Goal: Task Accomplishment & Management: Use online tool/utility

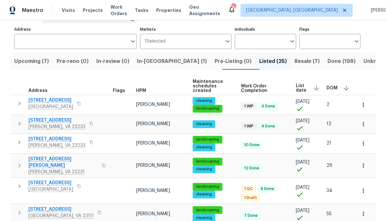
scroll to position [43, 0]
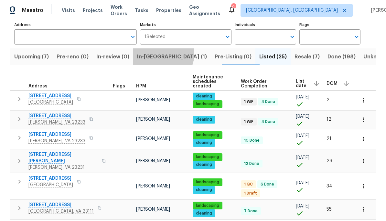
click at [169, 55] on span "In-[GEOGRAPHIC_DATA] (1)" at bounding box center [172, 56] width 70 height 9
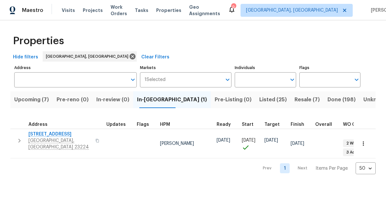
click at [50, 135] on span "801 Bedrock Ln" at bounding box center [59, 134] width 63 height 6
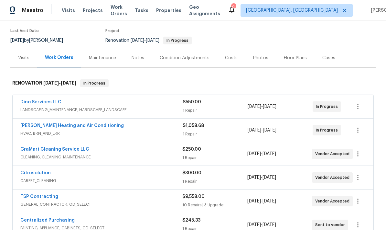
scroll to position [48, 0]
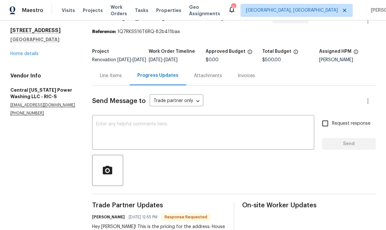
scroll to position [17, 0]
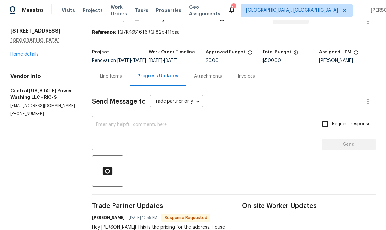
click at [119, 80] on div "Line Items" at bounding box center [111, 76] width 22 height 6
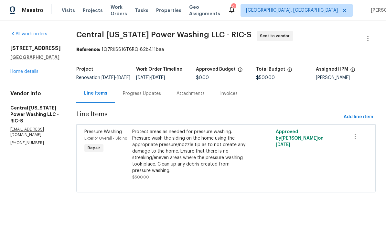
click at [142, 97] on div "Progress Updates" at bounding box center [142, 93] width 38 height 6
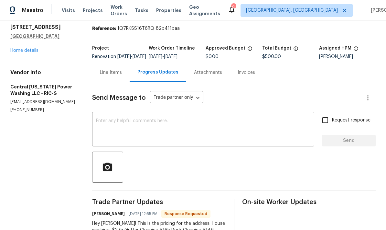
scroll to position [20, 0]
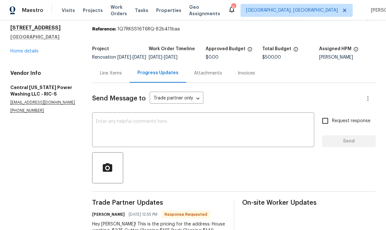
click at [121, 82] on div "Line Items" at bounding box center [111, 72] width 38 height 19
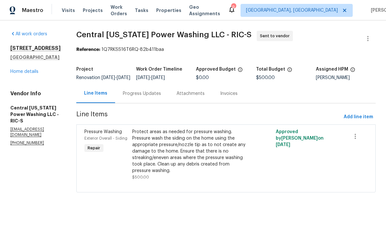
click at [208, 162] on div "Protect areas as needed for pressure washing. Pressure wash the siding on the h…" at bounding box center [190, 150] width 116 height 45
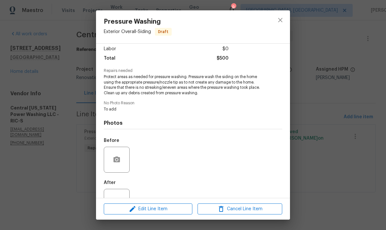
scroll to position [60, 0]
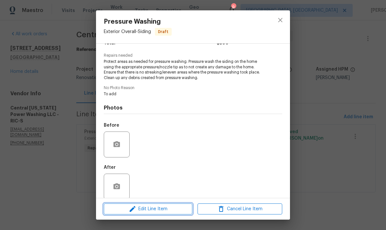
click at [179, 205] on span "Edit Line Item" at bounding box center [148, 209] width 85 height 8
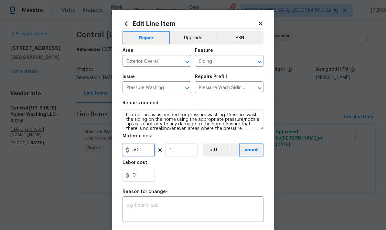
click at [153, 146] on input "500" at bounding box center [139, 149] width 32 height 13
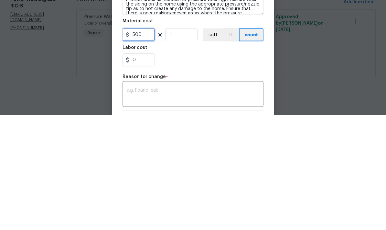
click at [145, 143] on input "500" at bounding box center [139, 149] width 32 height 13
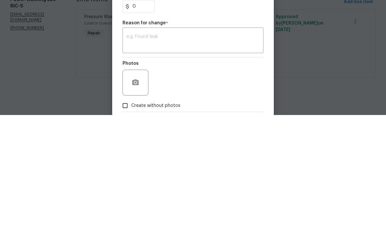
scroll to position [56, 0]
type input "518"
click at [220, 147] on textarea at bounding box center [192, 154] width 133 height 14
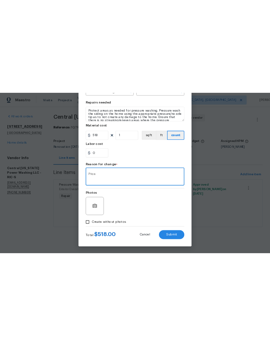
scroll to position [90, 0]
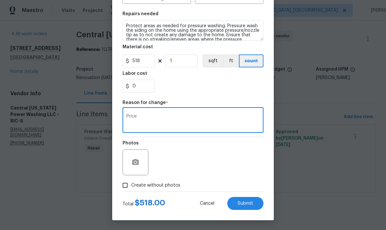
type textarea "Price"
click at [256, 204] on button "Submit" at bounding box center [245, 203] width 36 height 13
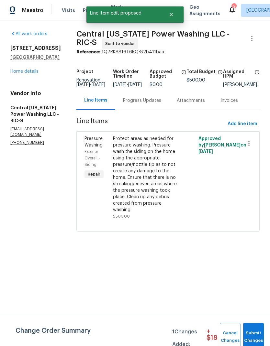
scroll to position [0, 0]
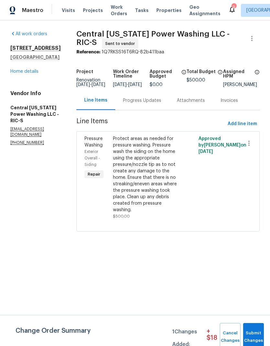
click at [140, 104] on div "Progress Updates" at bounding box center [142, 100] width 38 height 6
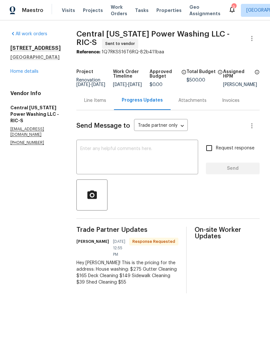
click at [158, 169] on textarea at bounding box center [137, 157] width 114 height 23
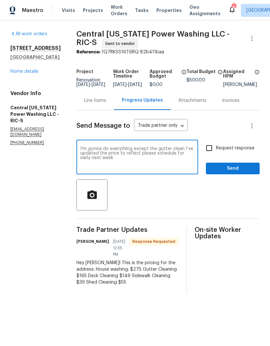
type textarea "I’m gonna do everything except the gutter clean I’ve updated the price to refle…"
click at [211, 153] on input "Request response" at bounding box center [209, 148] width 14 height 14
checkbox input "true"
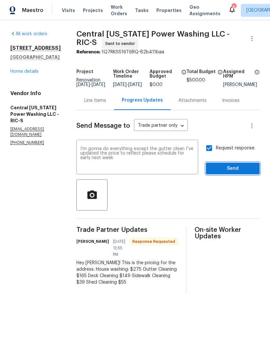
click at [232, 173] on span "Send" at bounding box center [232, 169] width 43 height 8
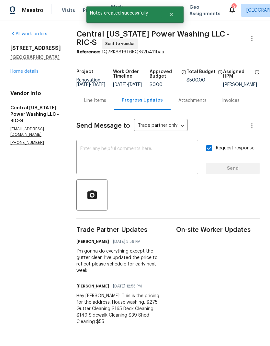
click at [19, 74] on link "Home details" at bounding box center [24, 71] width 28 height 5
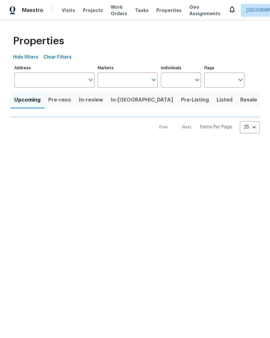
type input "50"
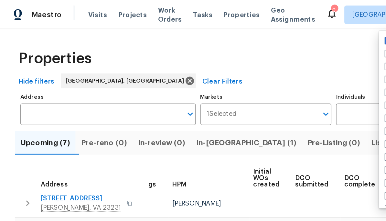
scroll to position [0, 11]
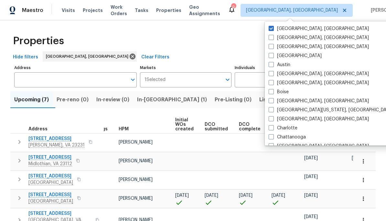
click at [269, 120] on th at bounding box center [365, 125] width 22 height 18
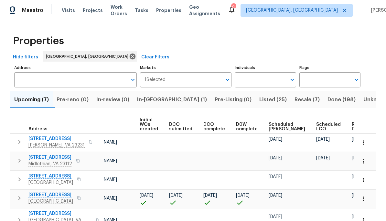
scroll to position [0, 46]
click at [269, 125] on span "Ready Date" at bounding box center [359, 127] width 14 height 9
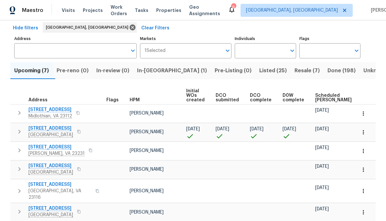
click at [40, 148] on span "1617 Almond Creek Ct" at bounding box center [56, 147] width 56 height 6
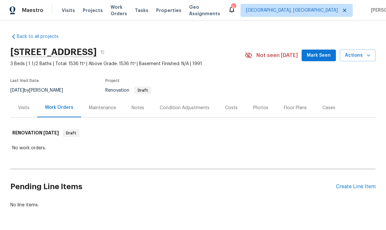
click at [199, 106] on div "Condition Adjustments" at bounding box center [185, 107] width 50 height 6
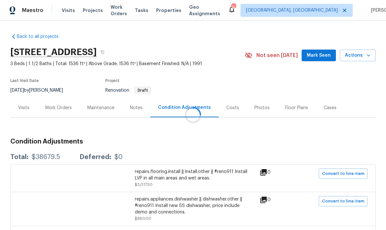
click at [139, 107] on div at bounding box center [193, 115] width 386 height 230
click at [138, 107] on div at bounding box center [193, 115] width 386 height 230
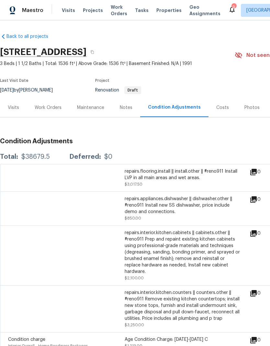
click at [107, 229] on div at bounding box center [66, 256] width 116 height 52
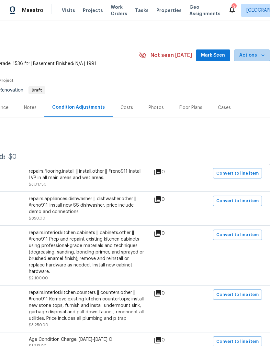
scroll to position [0, 96]
click at [217, 60] on button "Mark Seen" at bounding box center [213, 55] width 34 height 12
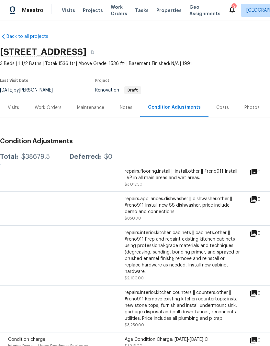
scroll to position [0, 0]
click at [68, 229] on div at bounding box center [66, 256] width 116 height 52
click at [64, 229] on div at bounding box center [66, 256] width 116 height 52
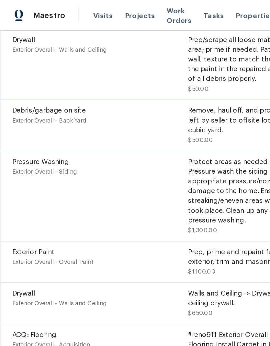
scroll to position [395, 0]
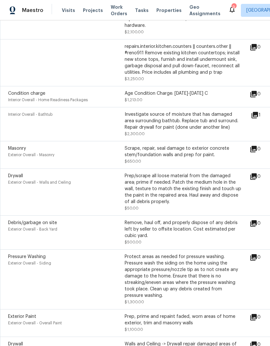
scroll to position [247, 0]
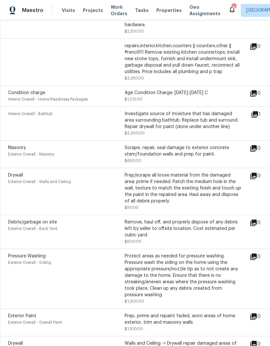
click at [257, 115] on icon at bounding box center [254, 114] width 6 height 6
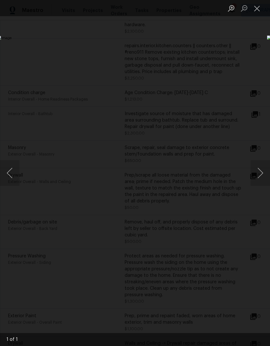
click at [257, 10] on button "Close lightbox" at bounding box center [256, 8] width 13 height 11
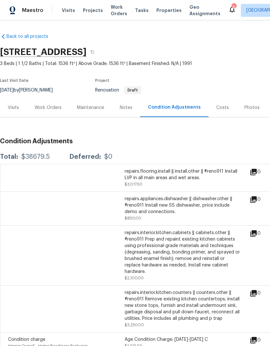
scroll to position [0, 0]
click at [94, 53] on icon "button" at bounding box center [92, 52] width 4 height 4
